Goal: Task Accomplishment & Management: Use online tool/utility

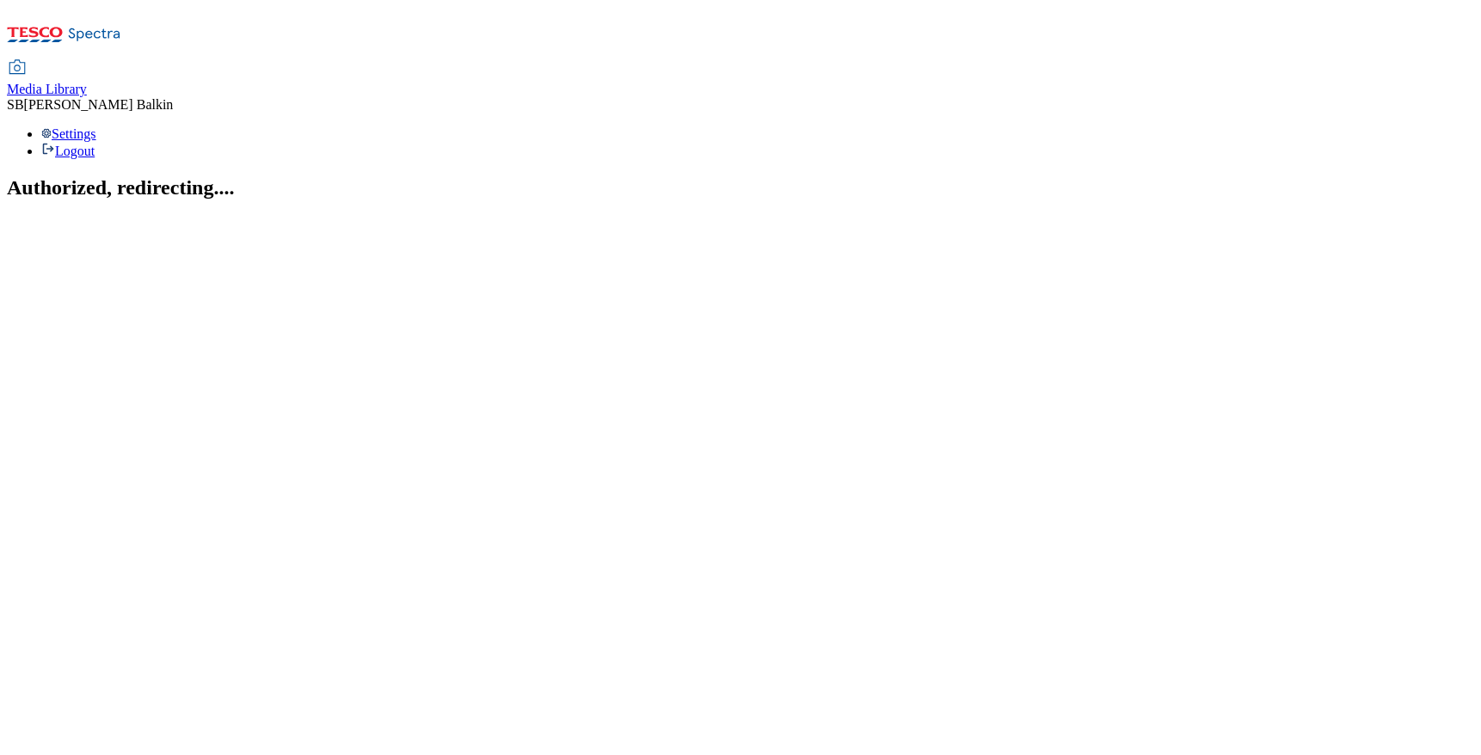
click at [87, 82] on span "Media Library" at bounding box center [47, 89] width 80 height 15
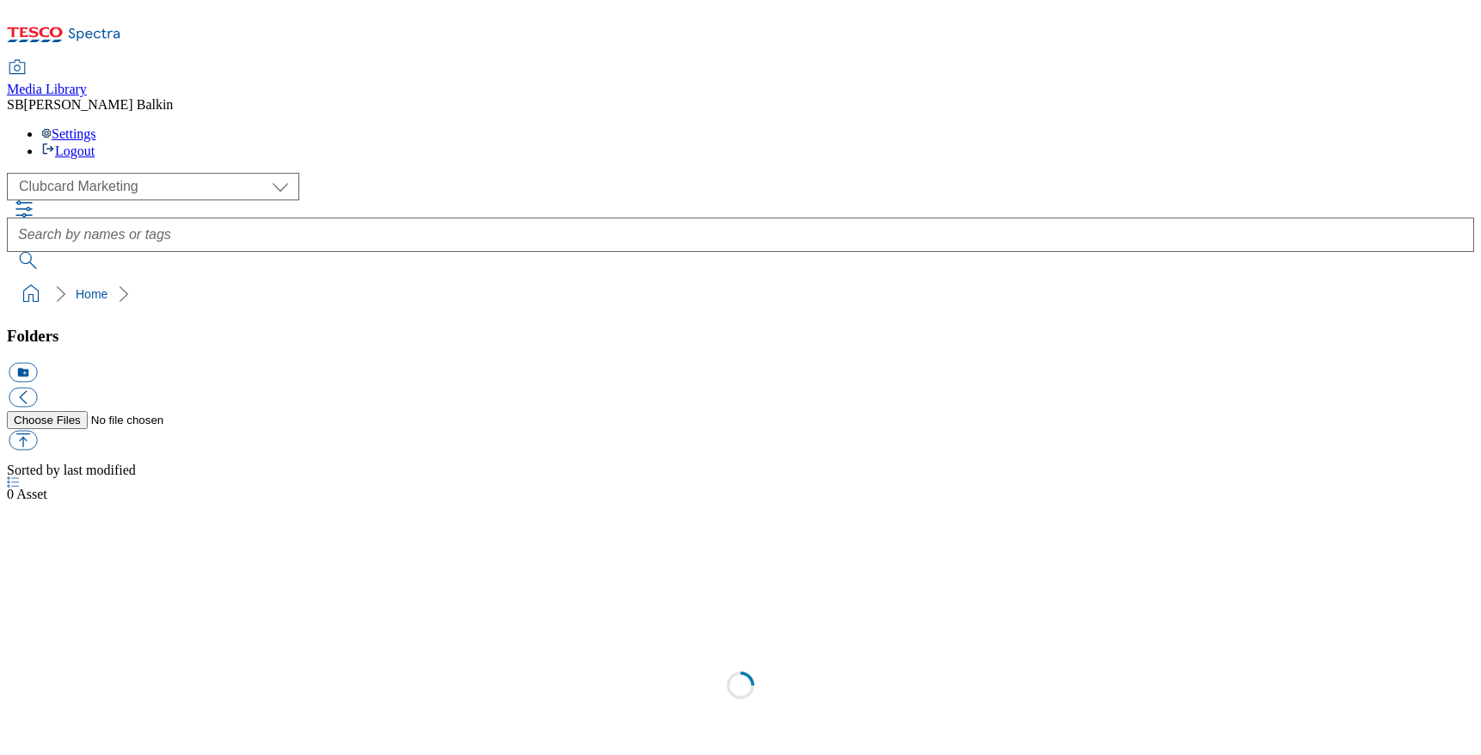
scroll to position [1, 0]
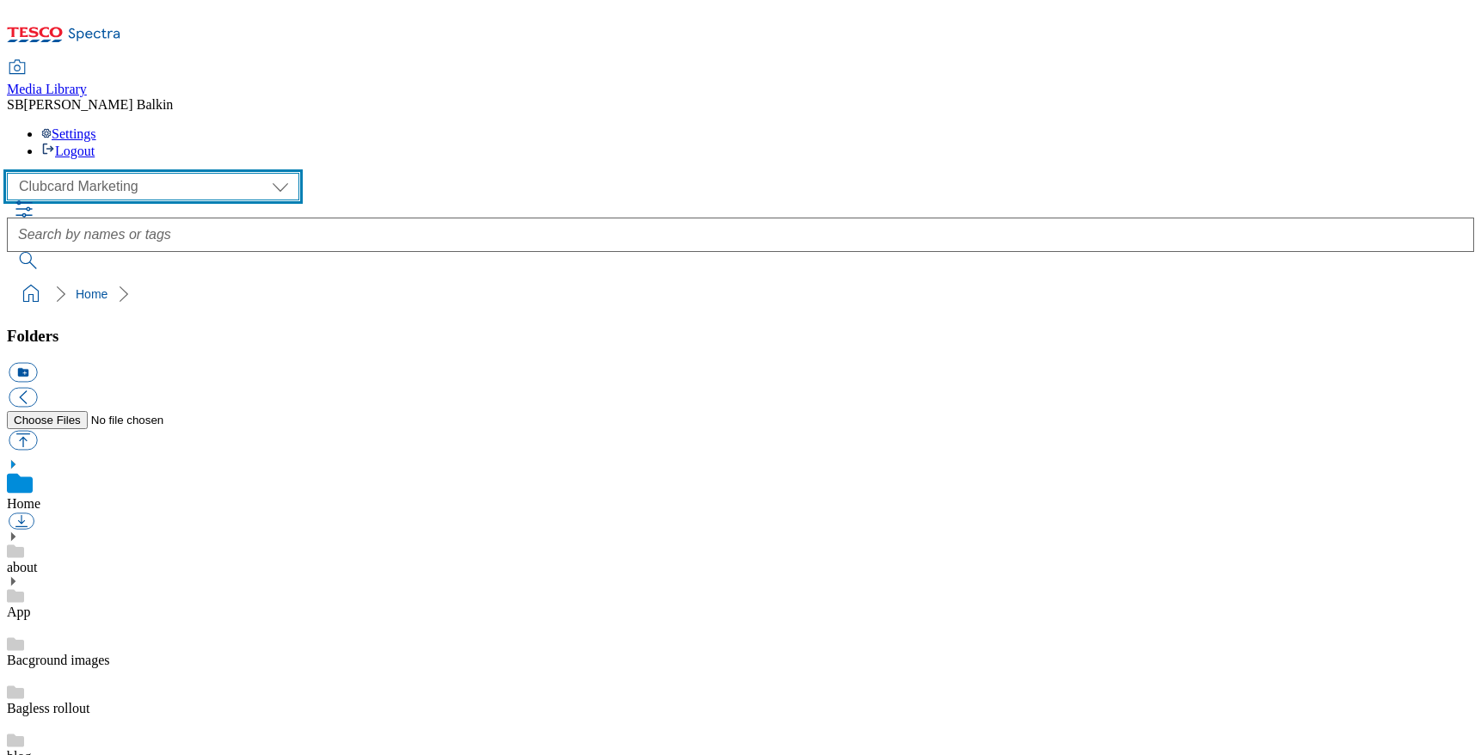
click at [167, 173] on select "Clubcard Marketing Dotcom UK FnF Stores GHS Marketing [GEOGRAPHIC_DATA] GHS Pro…" at bounding box center [153, 187] width 292 height 28
select select "flare-ghs-mktg"
click at [12, 173] on select "Clubcard Marketing Dotcom UK FnF Stores GHS Marketing [GEOGRAPHIC_DATA] GHS Pro…" at bounding box center [153, 187] width 292 height 28
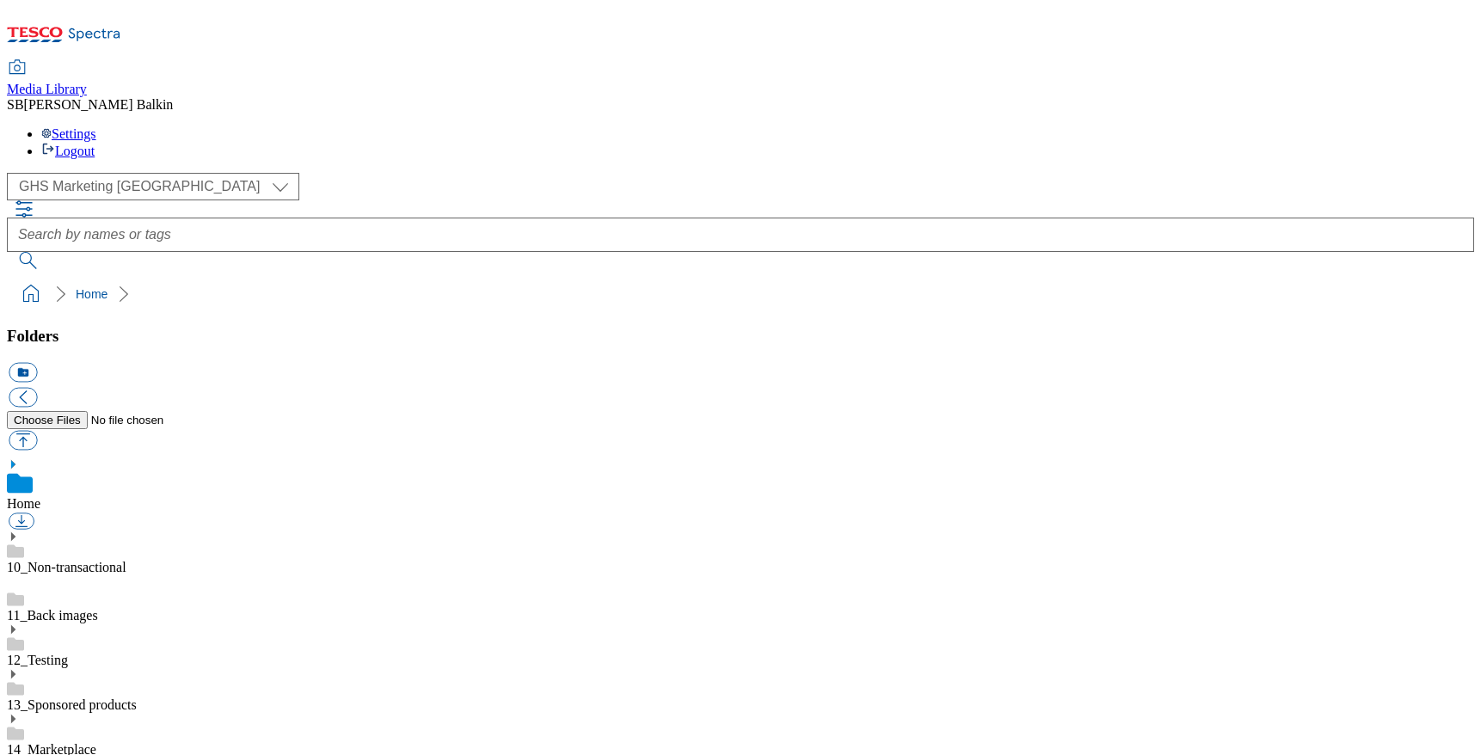
click at [19, 754] on icon at bounding box center [13, 764] width 12 height 12
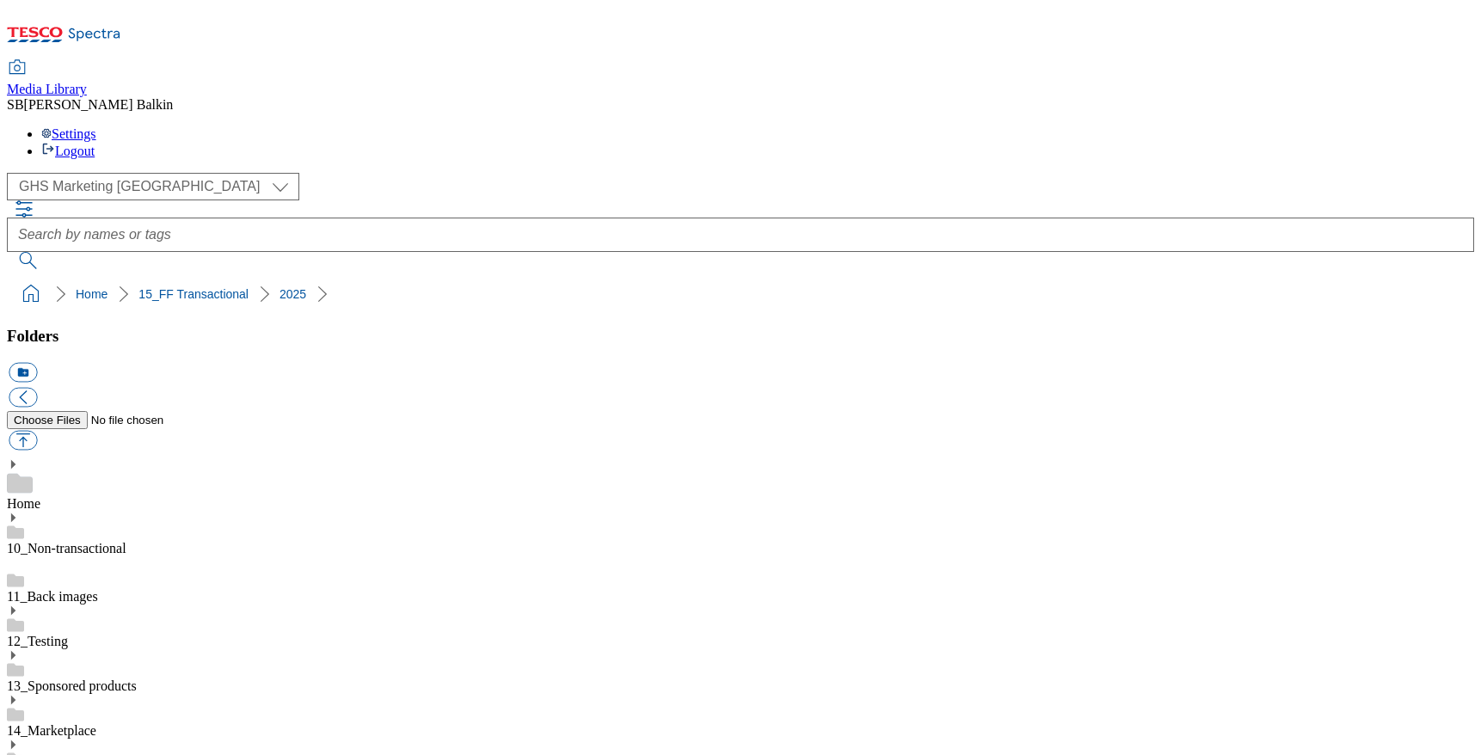
scroll to position [193, 0]
click at [37, 363] on button "icon_new_folder" at bounding box center [23, 373] width 28 height 20
type input "2531"
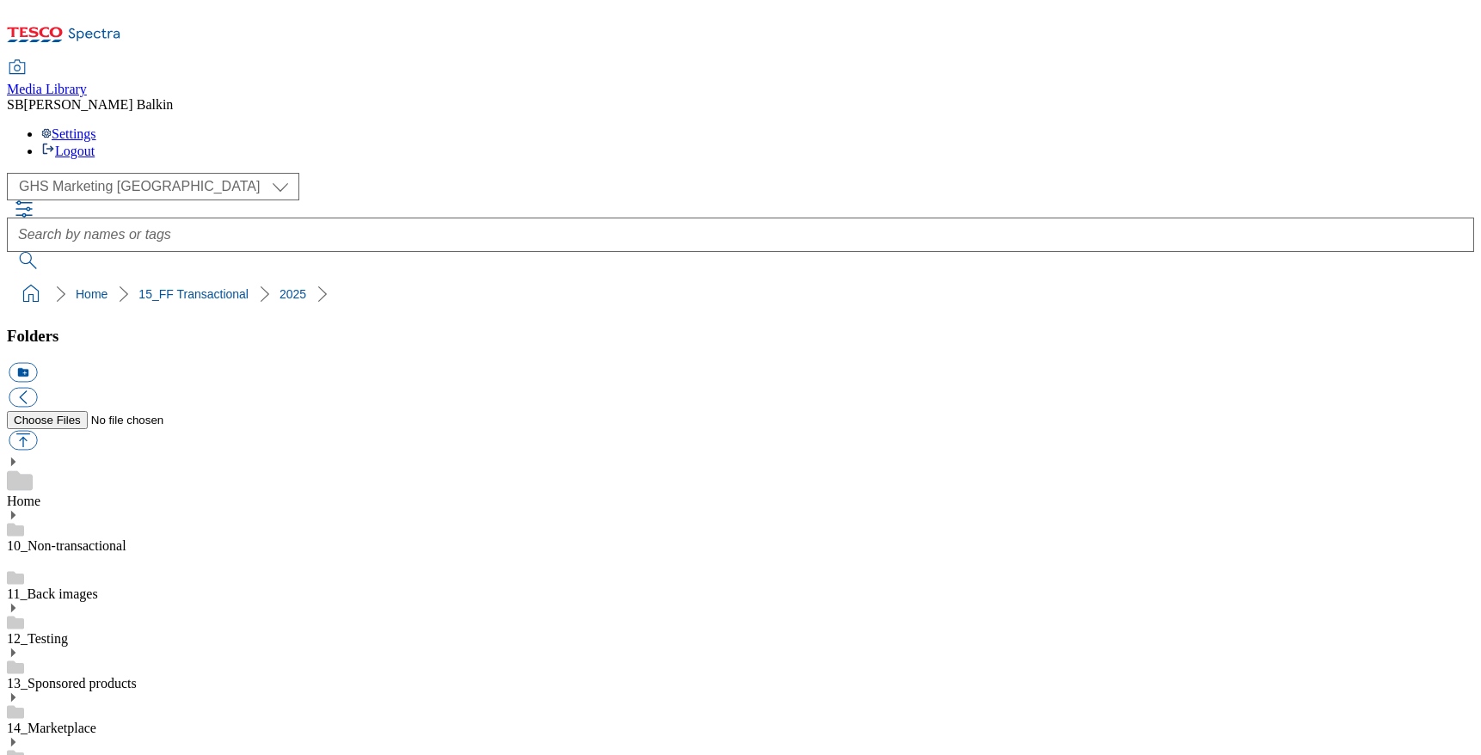
click at [37, 363] on button "icon_new_folder" at bounding box center [23, 373] width 28 height 20
type input "Hub Updates"
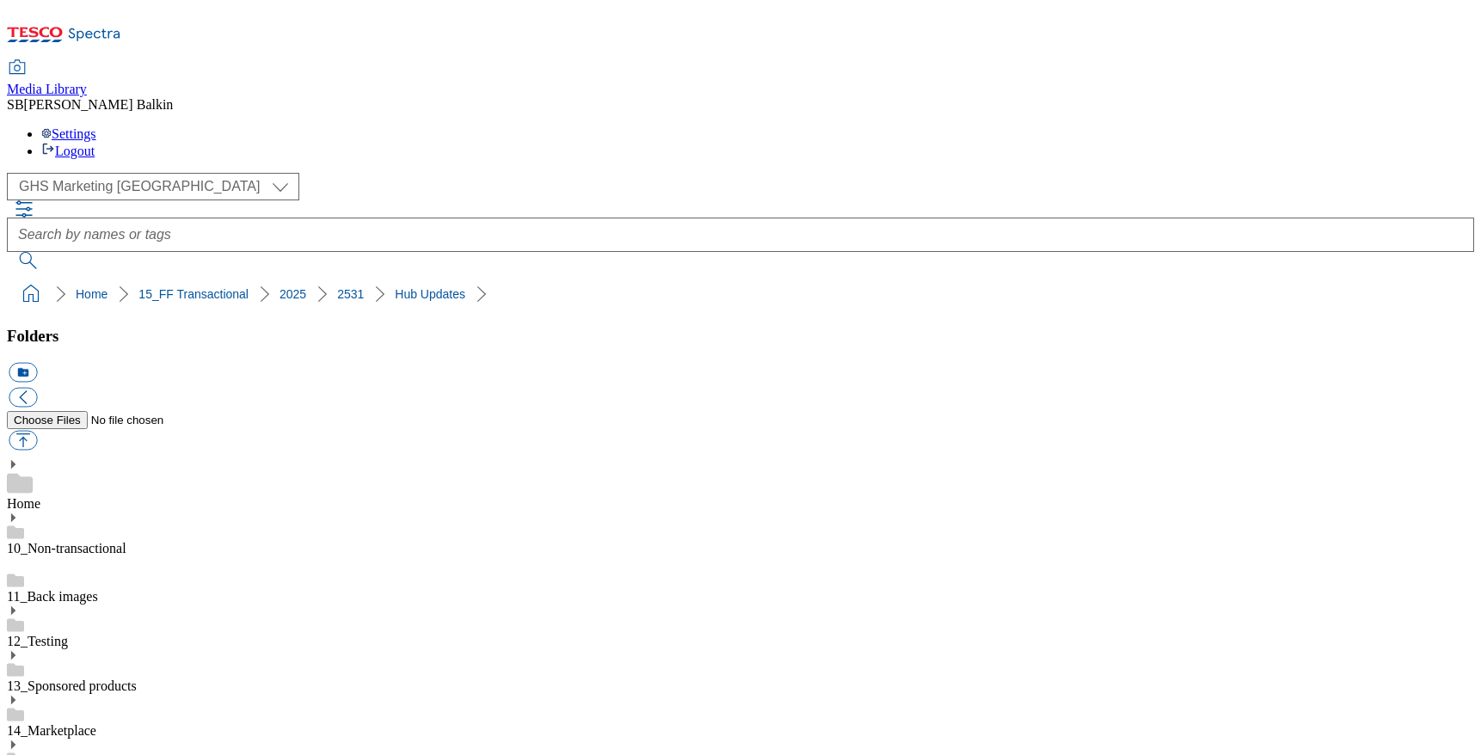
scroll to position [786, 0]
click at [37, 363] on button "icon_new_folder" at bounding box center [23, 373] width 28 height 20
type input "BL"
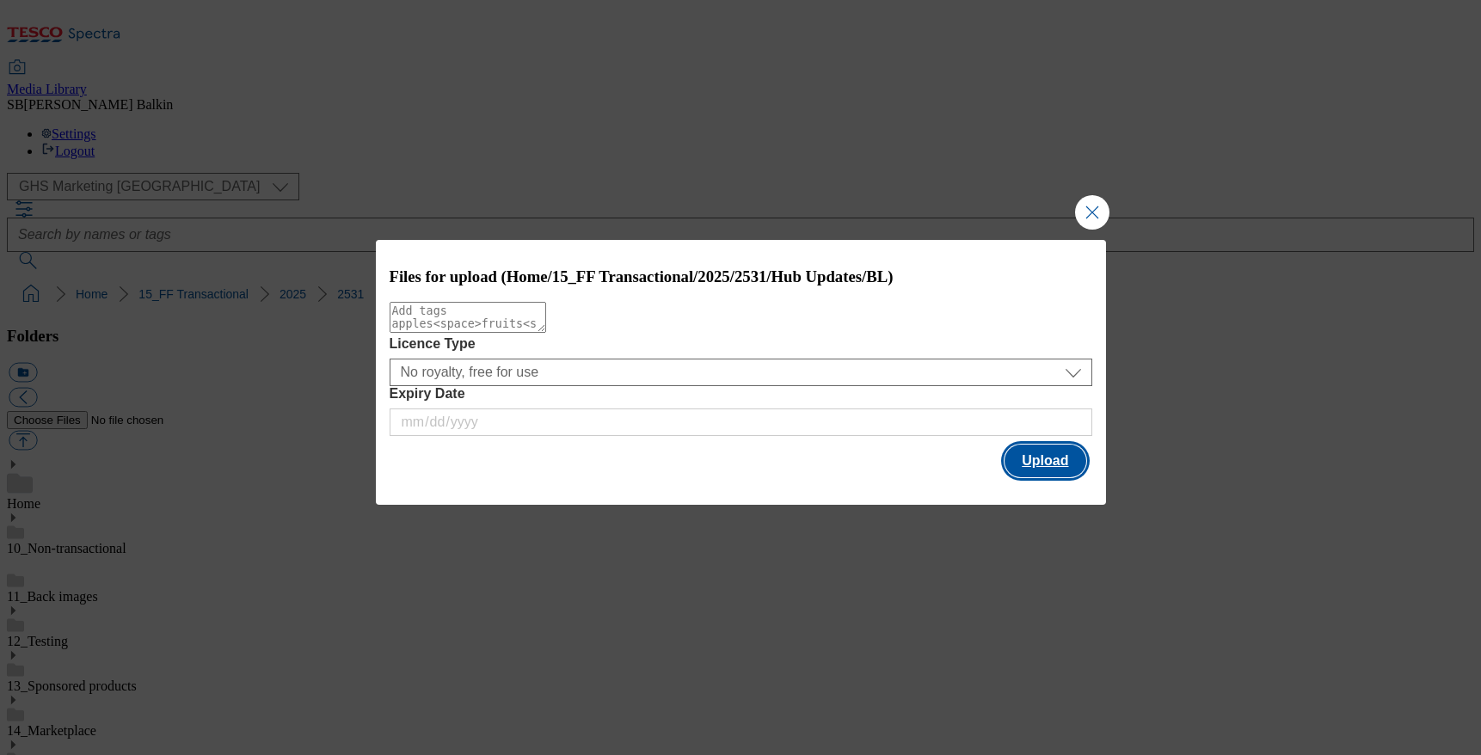
click at [1035, 459] on button "Upload" at bounding box center [1044, 461] width 81 height 33
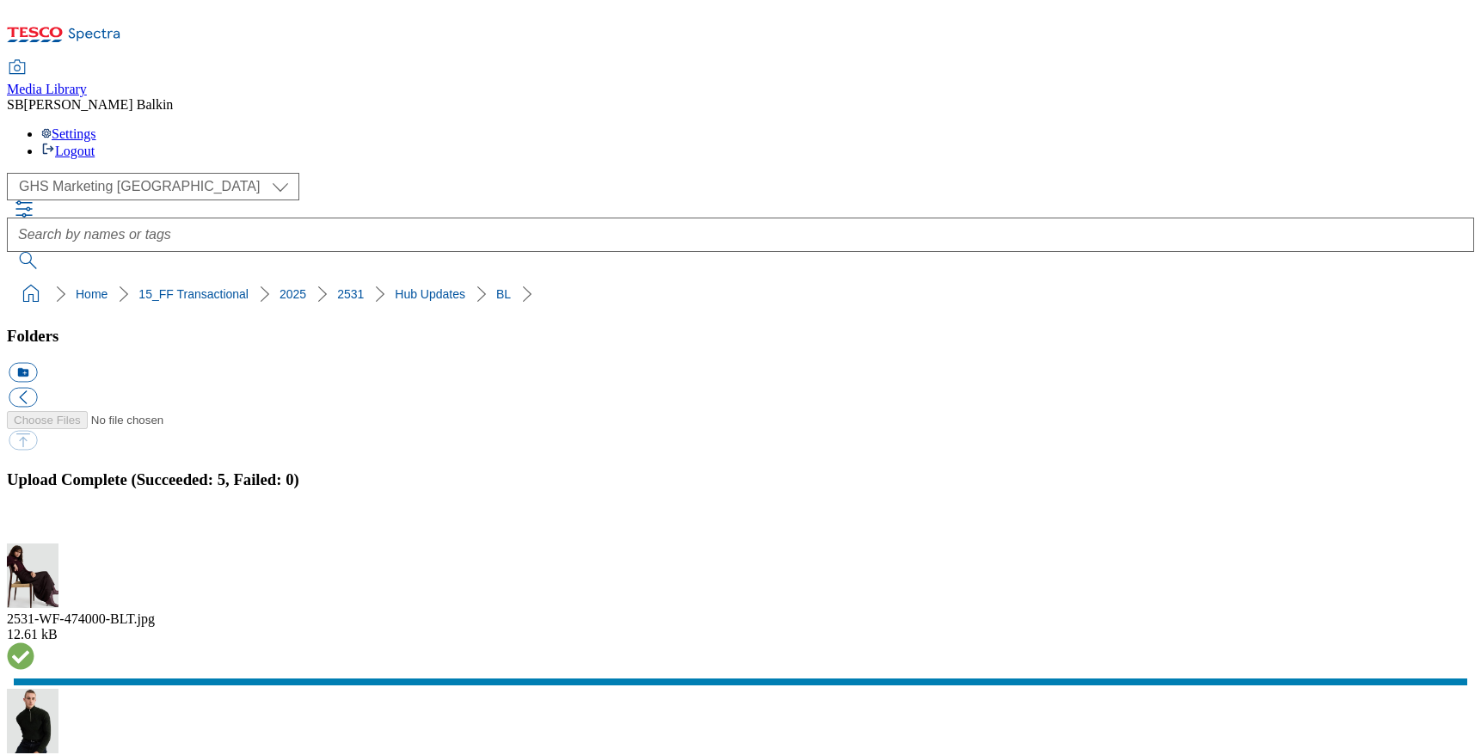
click at [37, 363] on button "icon_new_folder" at bounding box center [23, 373] width 28 height 20
type input "Hero"
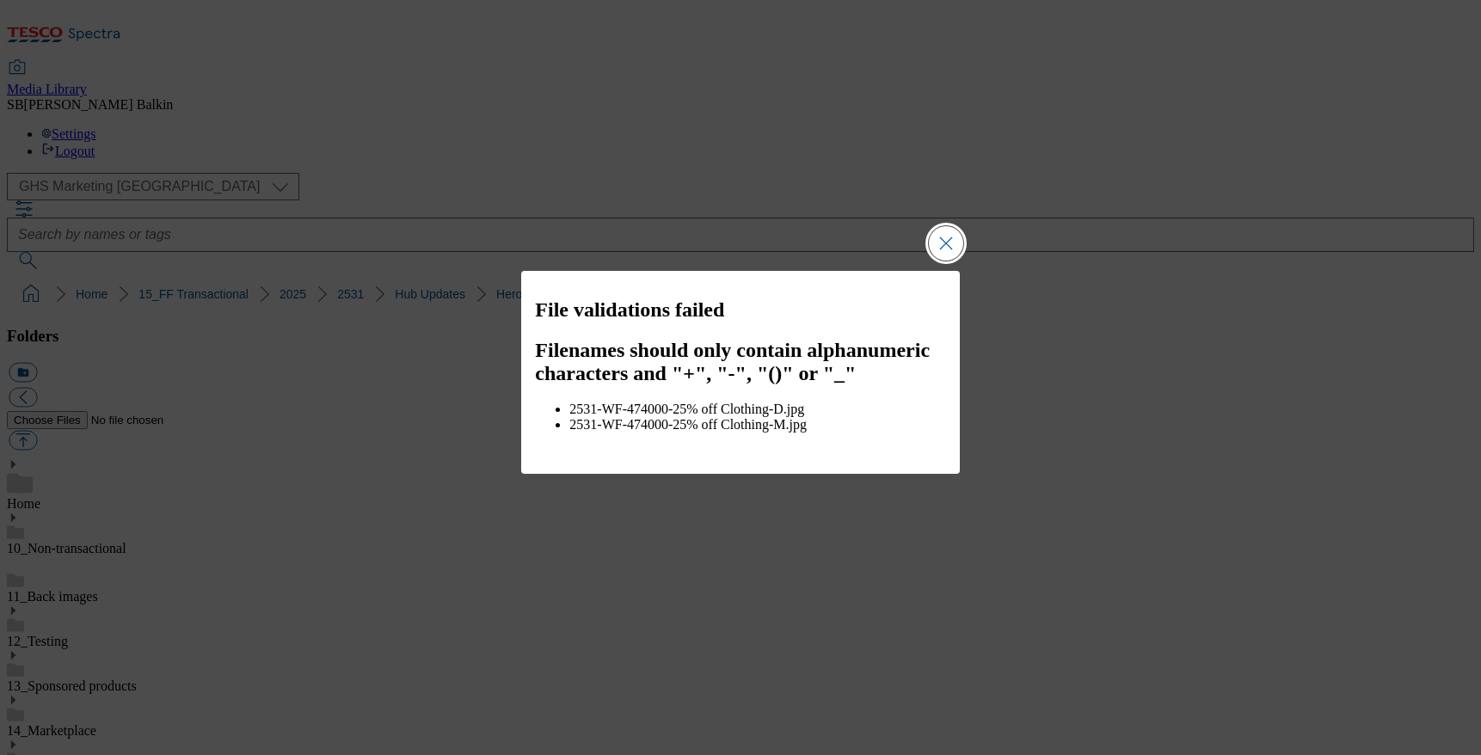
click at [946, 246] on button "Close Modal" at bounding box center [946, 243] width 34 height 34
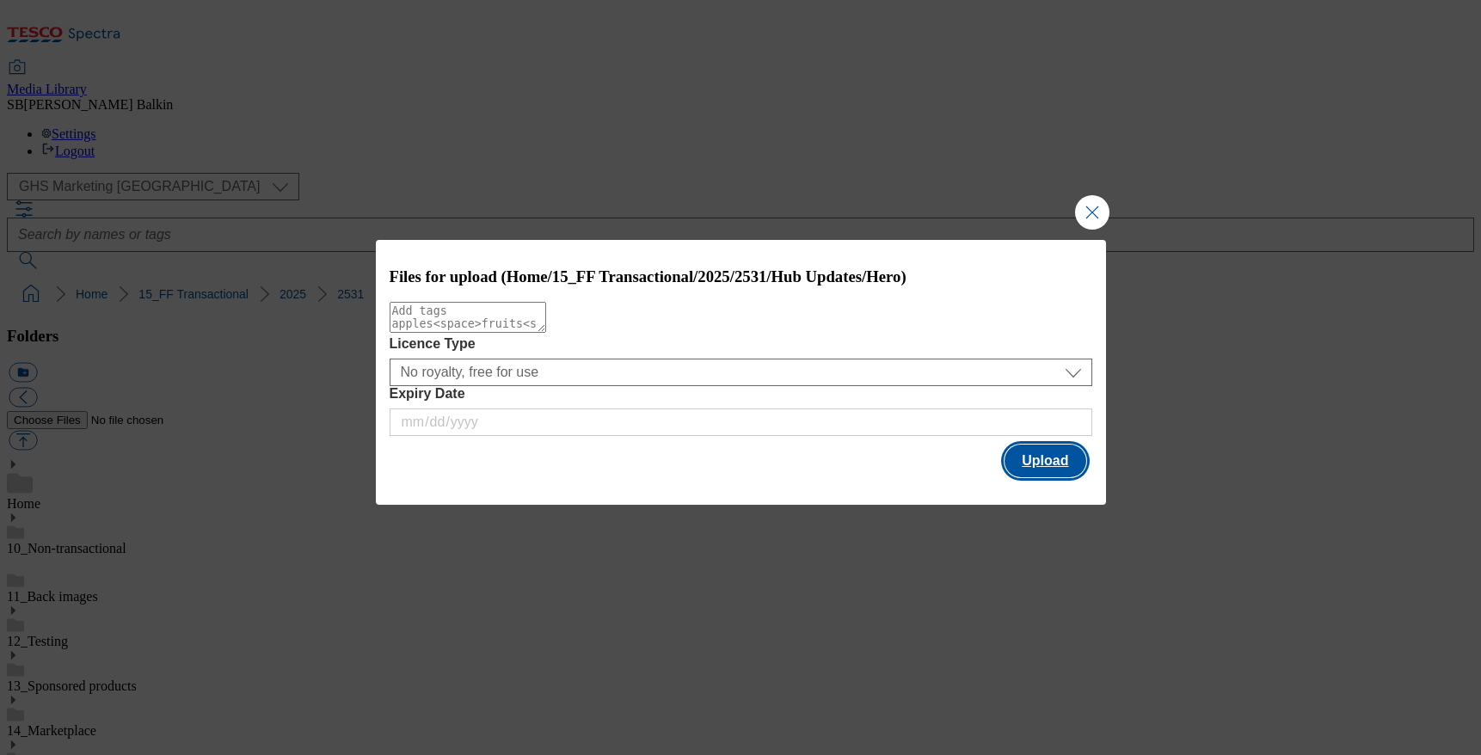
click at [1025, 464] on button "Upload" at bounding box center [1044, 461] width 81 height 33
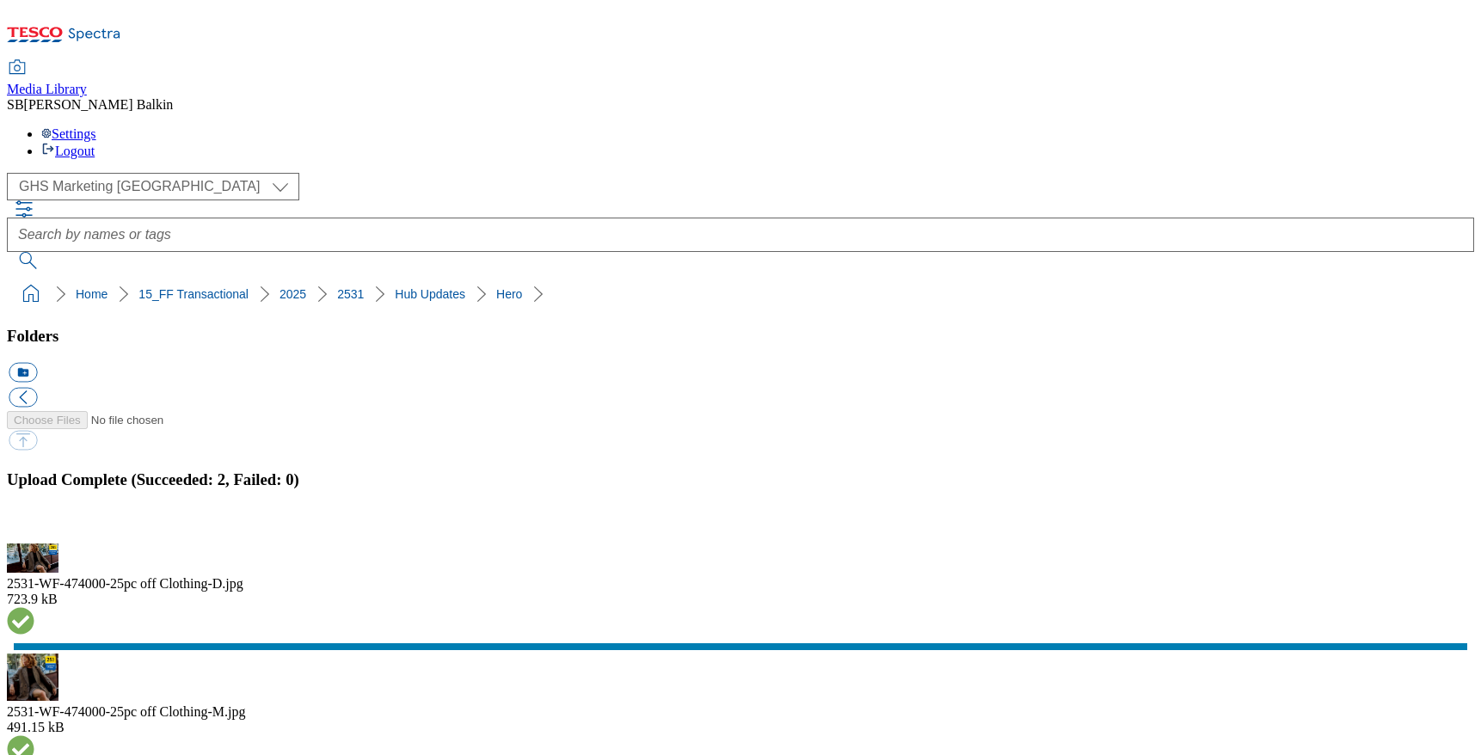
click at [37, 363] on button "icon_new_folder" at bounding box center [23, 373] width 28 height 20
type input "Latest"
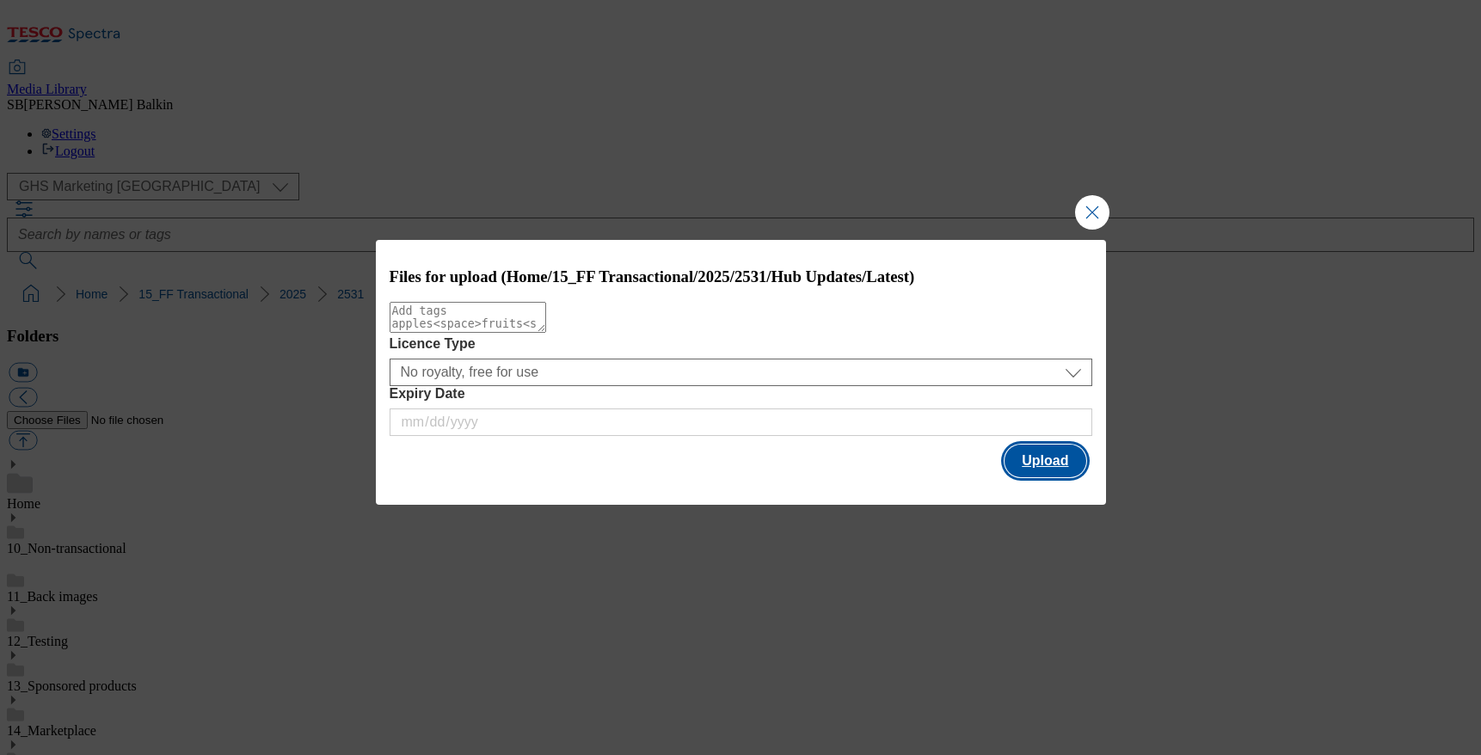
click at [1062, 470] on button "Upload" at bounding box center [1044, 461] width 81 height 33
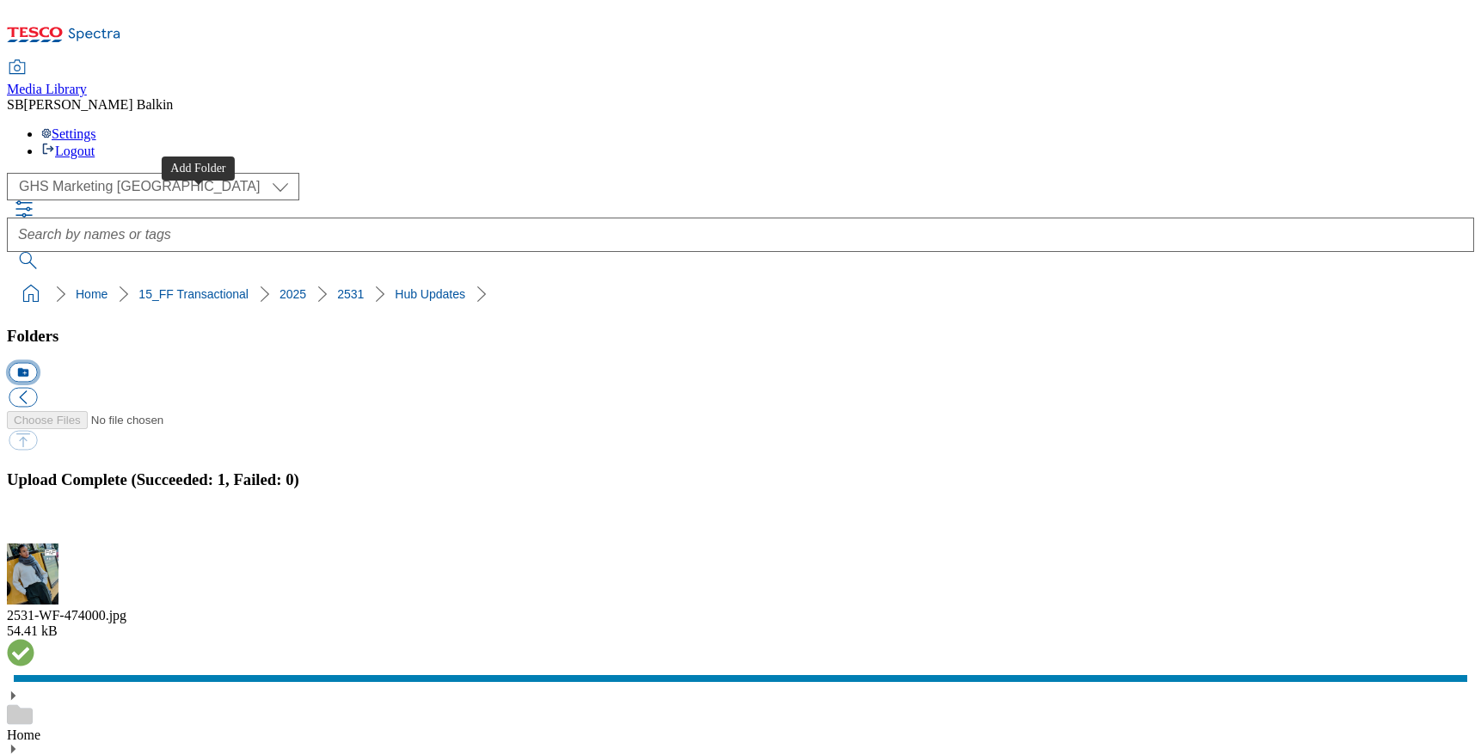
click at [37, 363] on button "icon_new_folder" at bounding box center [23, 373] width 28 height 20
type input "Trending"
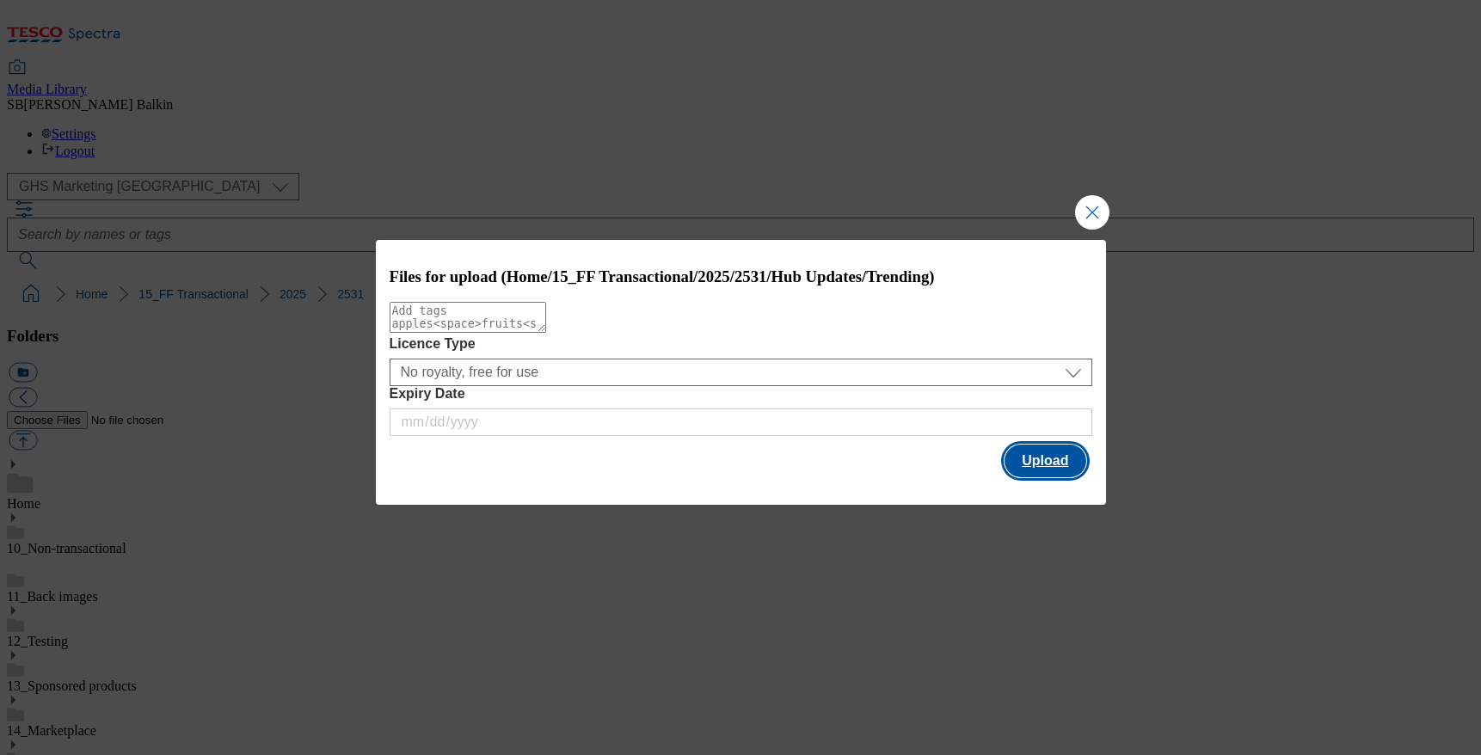
click at [1024, 471] on button "Upload" at bounding box center [1044, 461] width 81 height 33
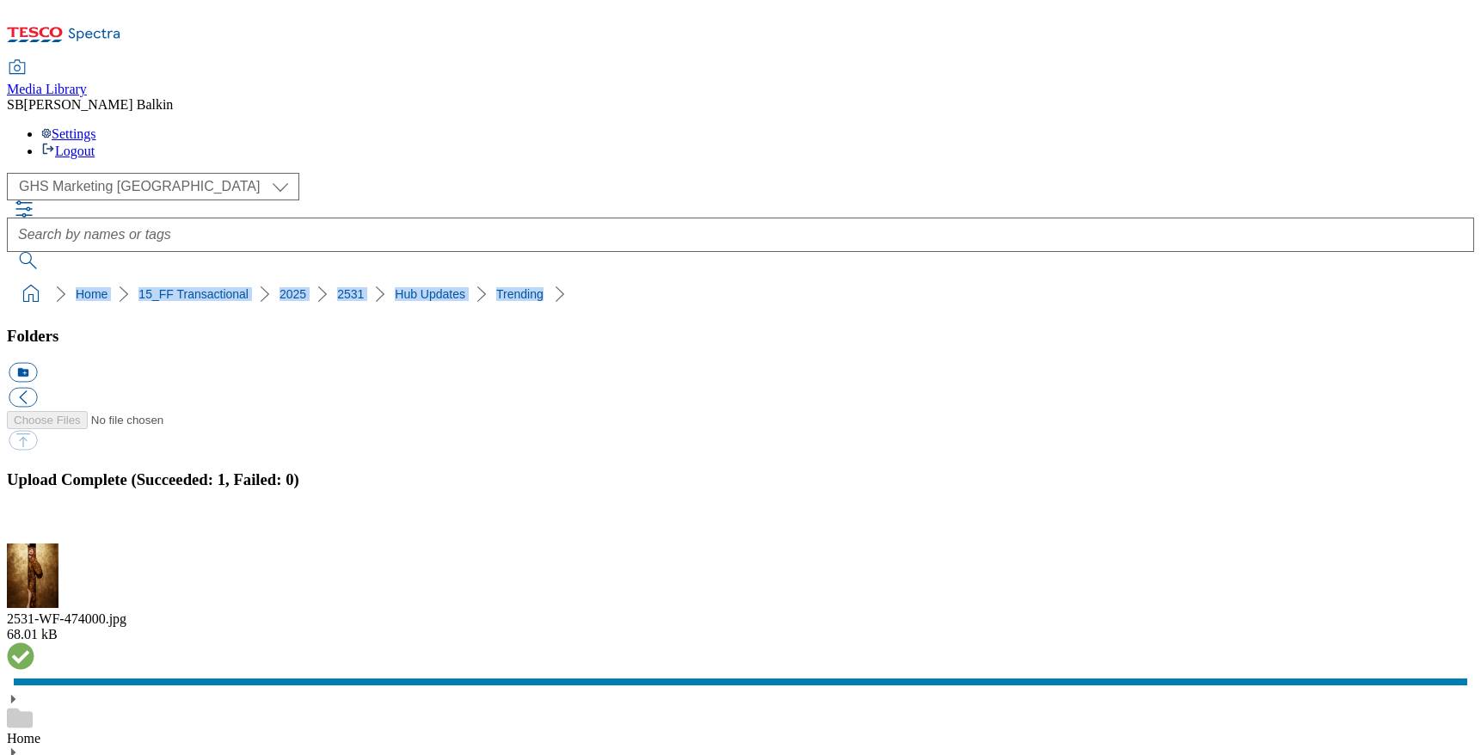
drag, startPoint x: 8, startPoint y: 158, endPoint x: 476, endPoint y: 162, distance: 468.7
click at [476, 278] on nav "Home 15_FF Transactional 2025 2531 Hub Updates Trending" at bounding box center [740, 294] width 1467 height 33
copy ol "Home 15_FF Transactional 2025 2531 Hub Updates Trending"
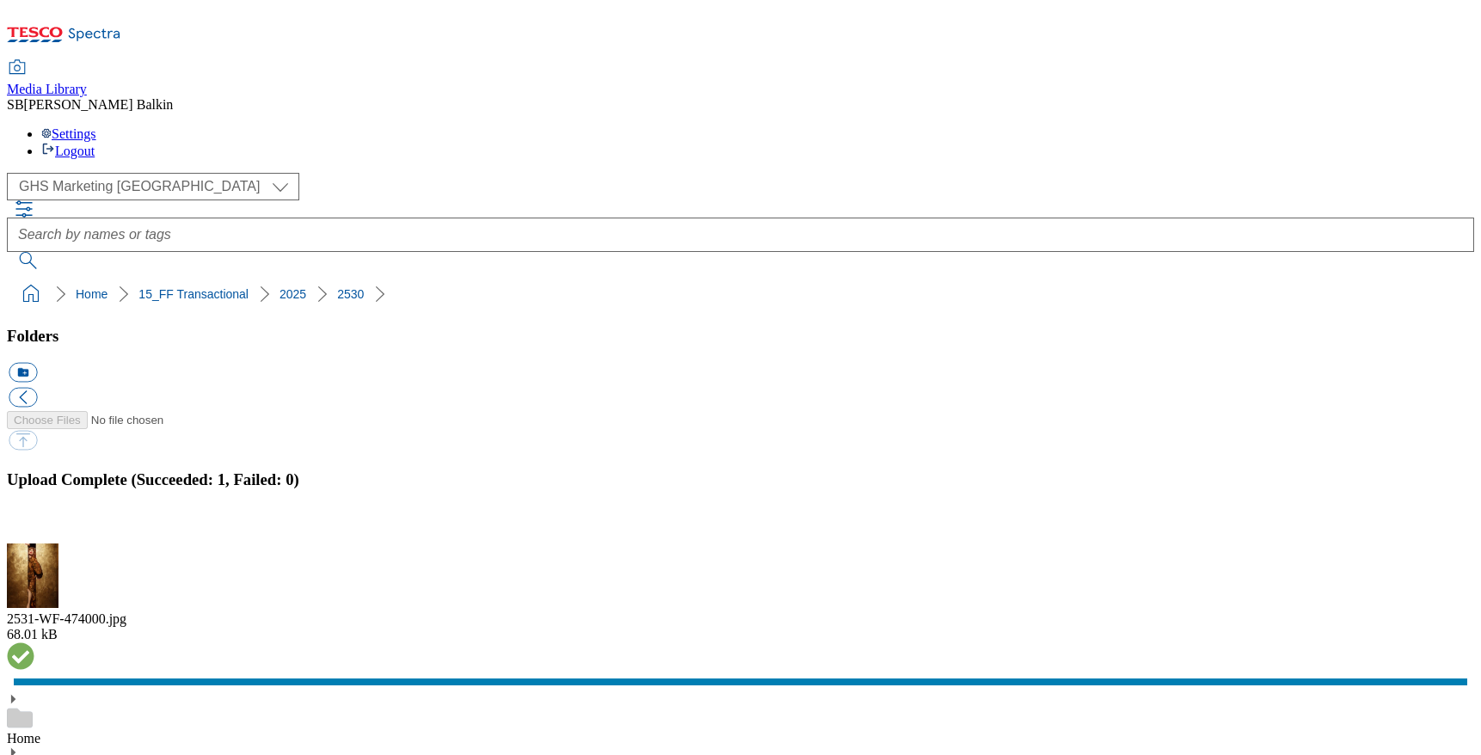
click at [37, 363] on button "icon_new_folder" at bounding box center [23, 373] width 28 height 20
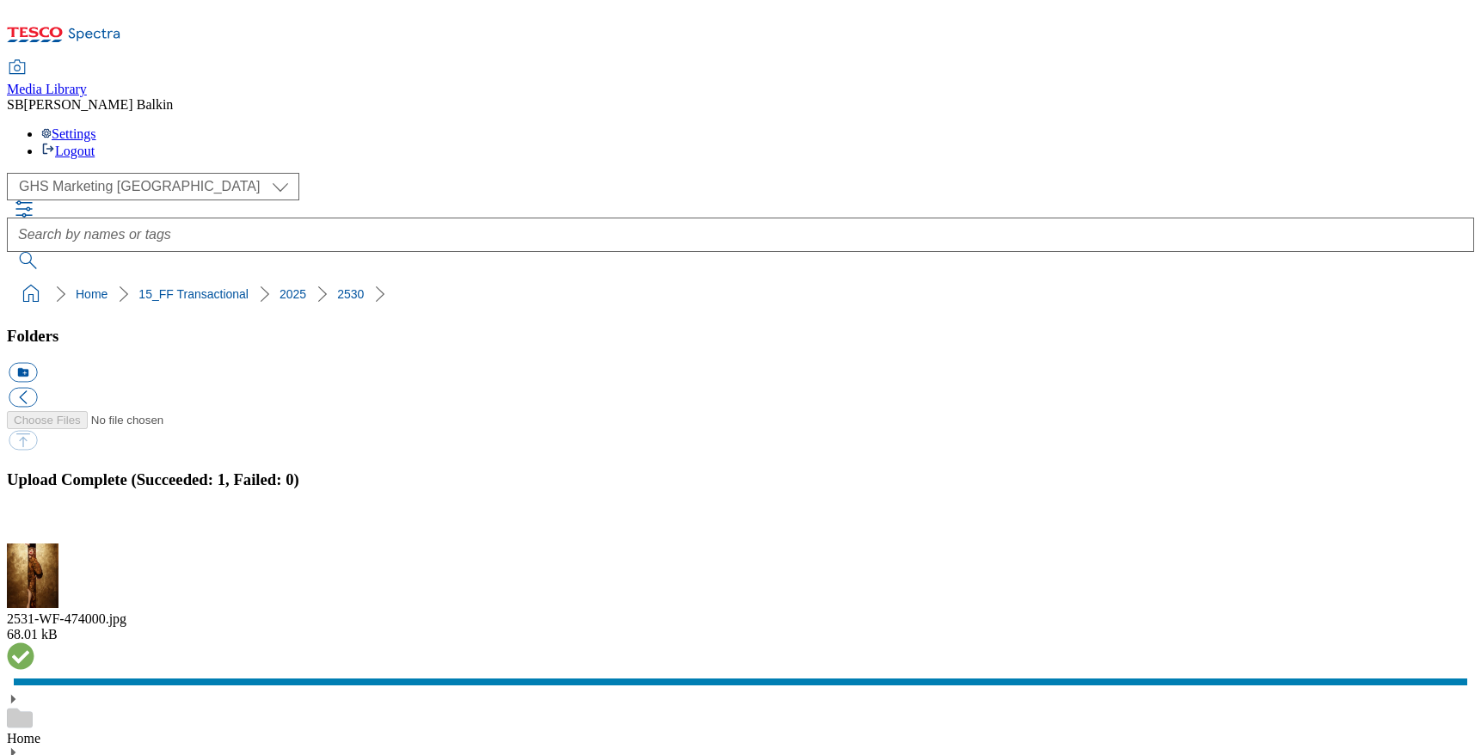
type input "Chocolate Brown"
click at [37, 363] on button "icon_new_folder" at bounding box center [23, 373] width 28 height 20
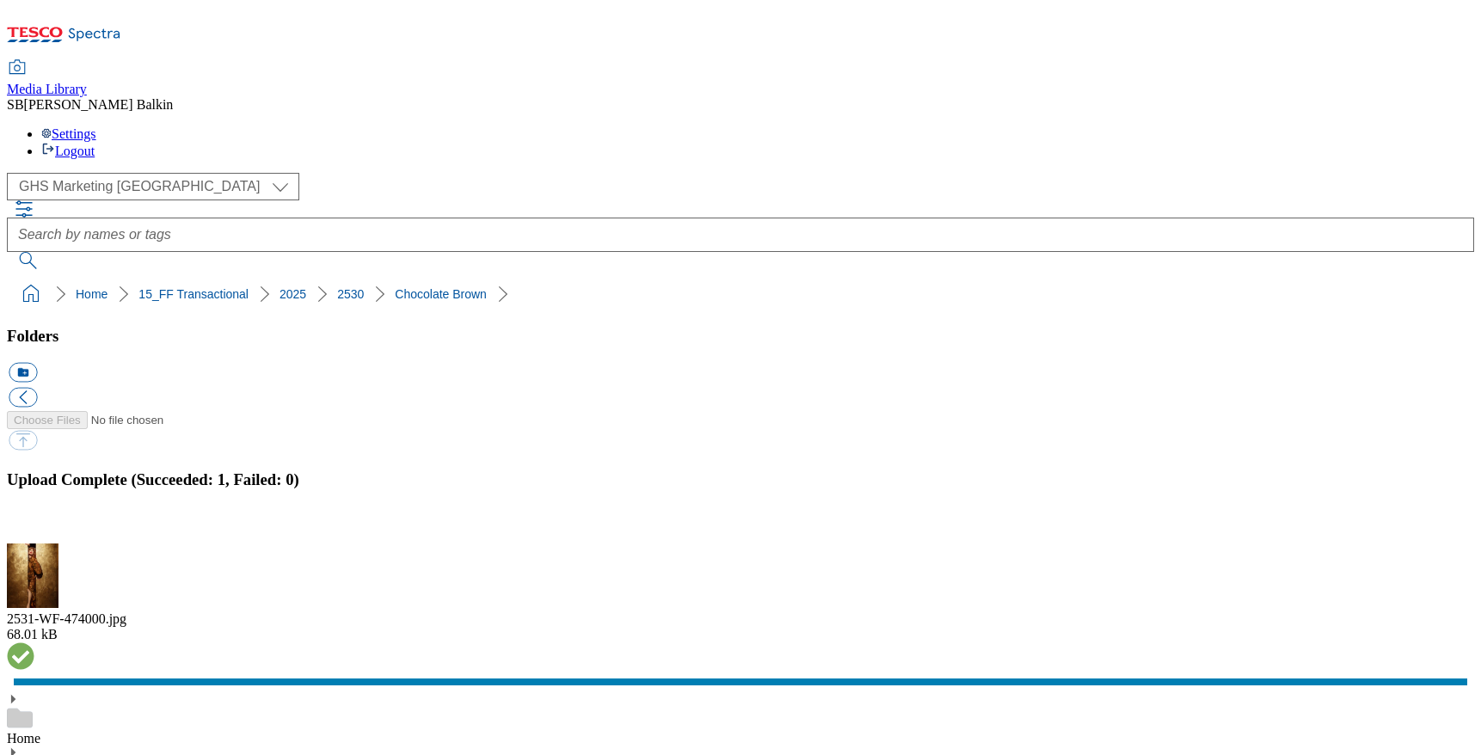
type input "Hub"
click at [37, 363] on button "icon_new_folder" at bounding box center [23, 373] width 28 height 20
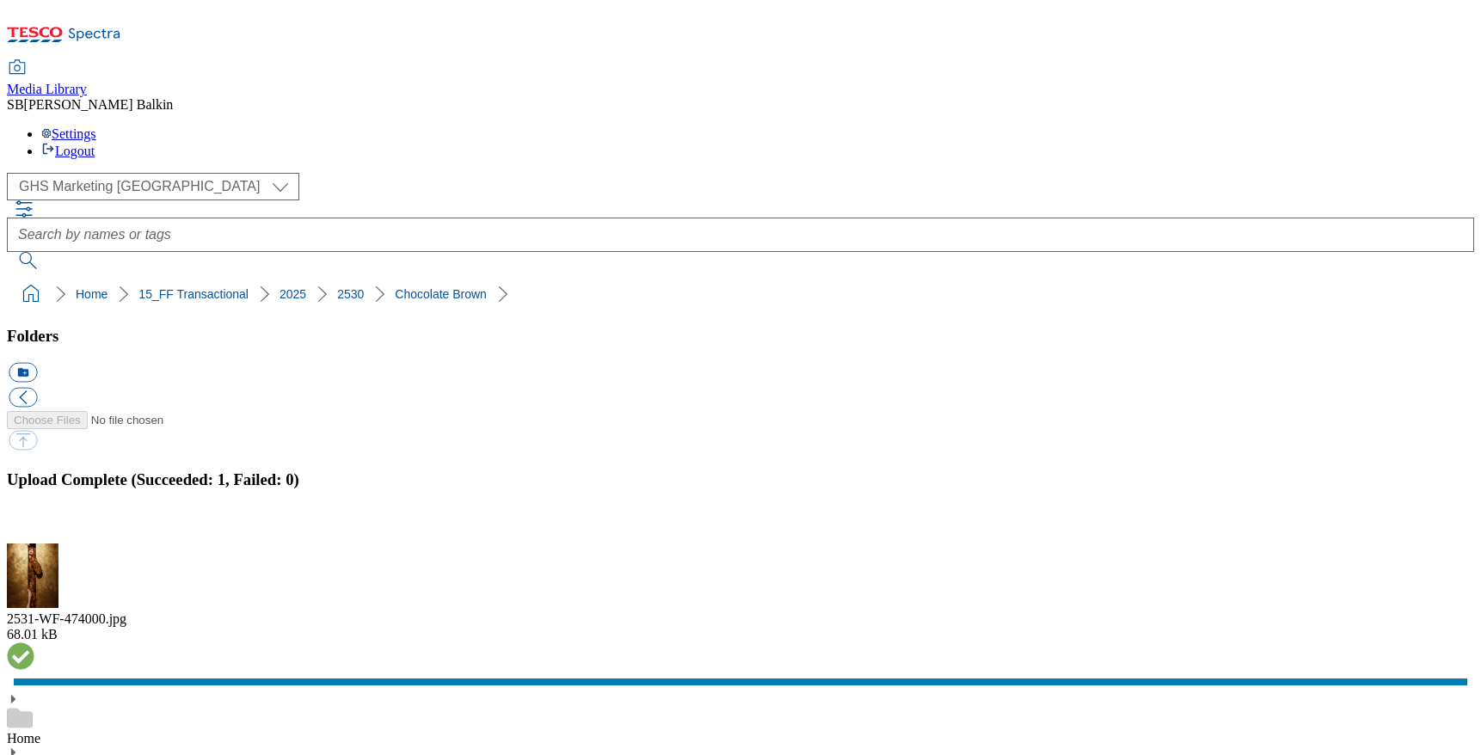
type input "BL"
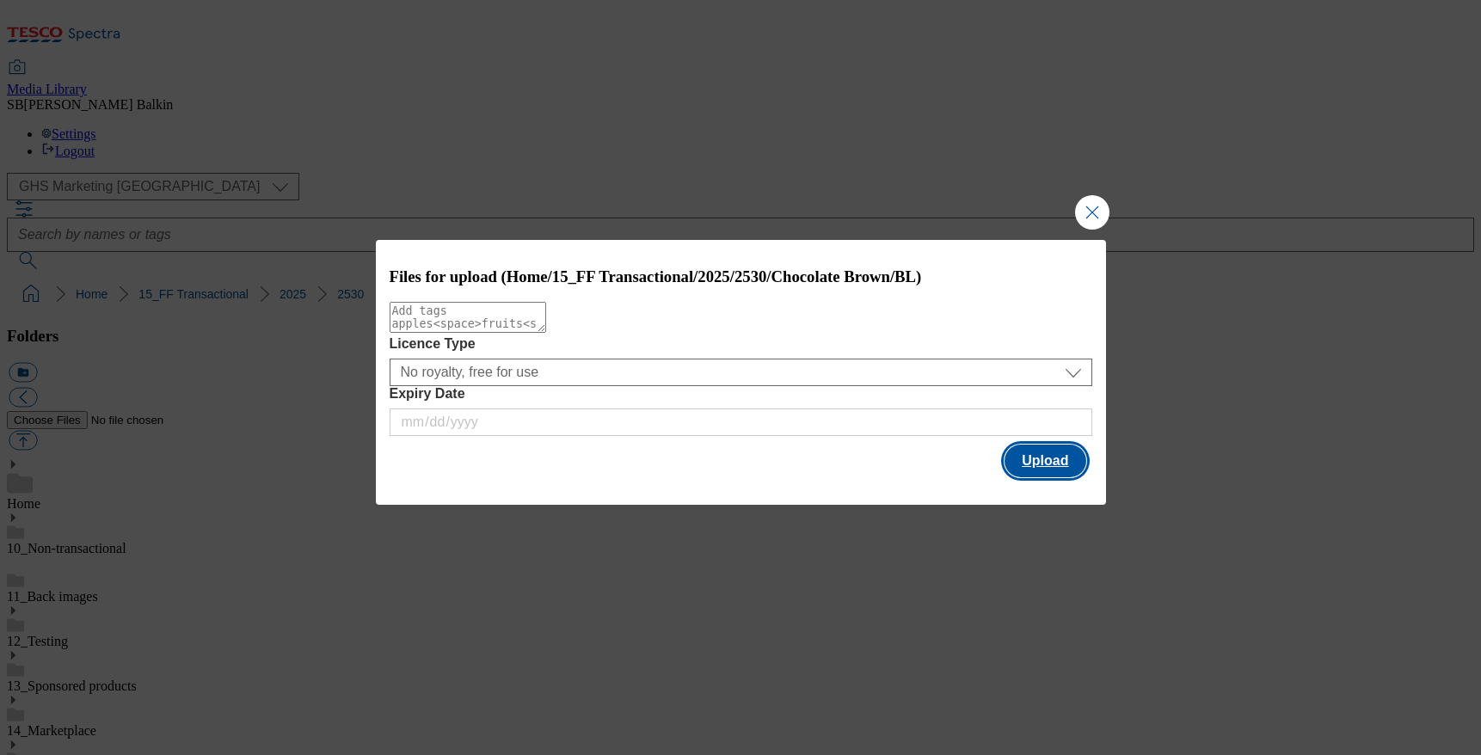
click at [1029, 457] on button "Upload" at bounding box center [1044, 461] width 81 height 33
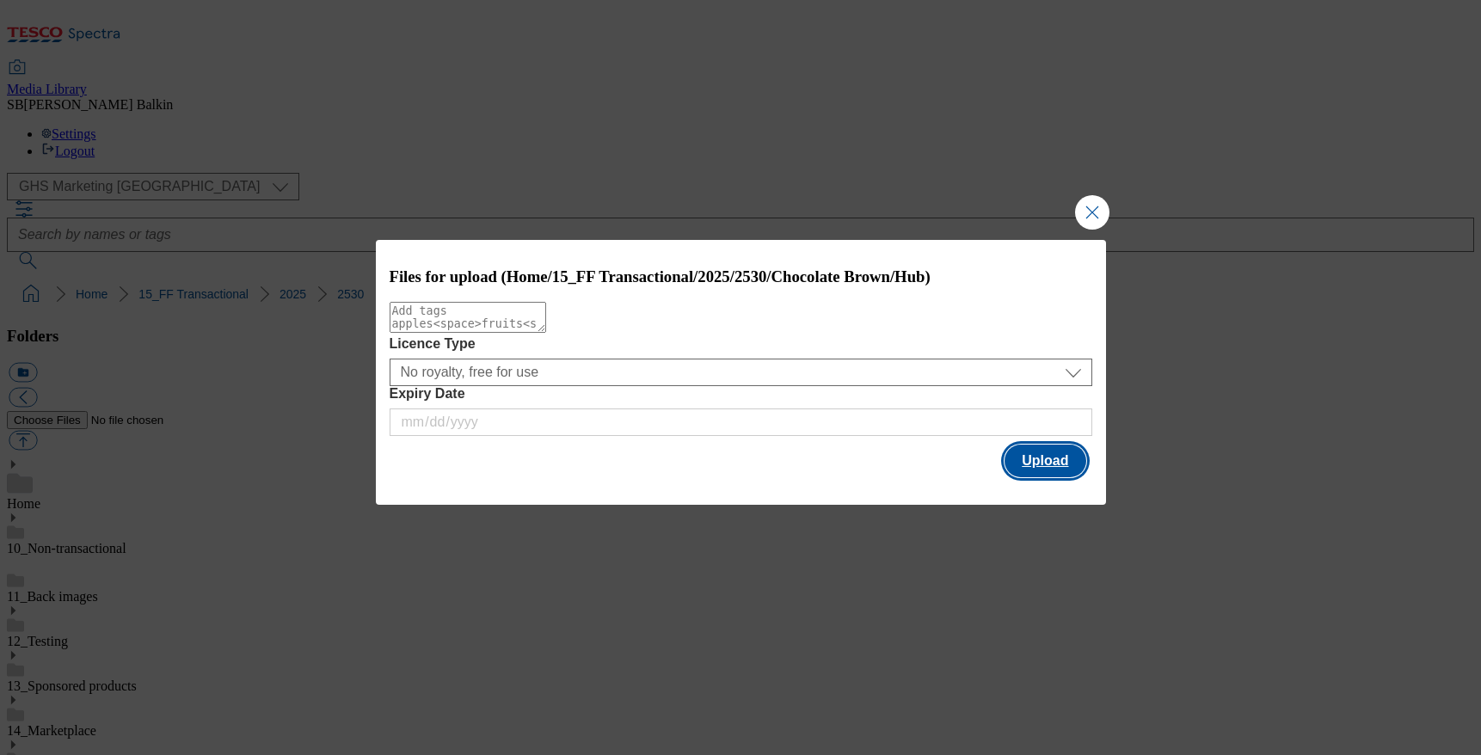
click at [1029, 465] on button "Upload" at bounding box center [1044, 461] width 81 height 33
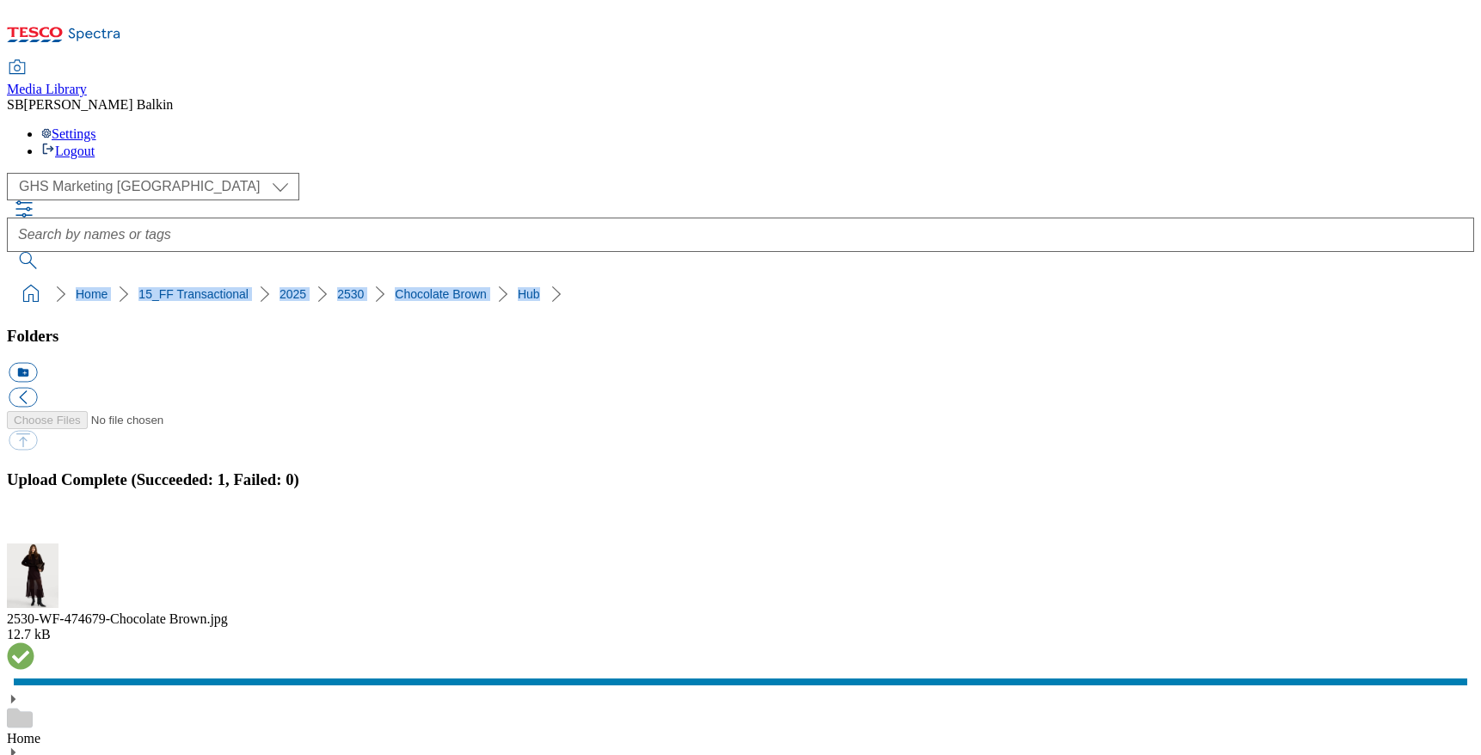
drag, startPoint x: 9, startPoint y: 163, endPoint x: 482, endPoint y: 168, distance: 473.0
click at [482, 278] on nav "Home 15_FF Transactional 2025 2530 Chocolate Brown Hub" at bounding box center [740, 294] width 1467 height 33
copy ol "Home 15_FF Transactional 2025 2530 Chocolate Brown Hub"
